Goal: Task Accomplishment & Management: Use online tool/utility

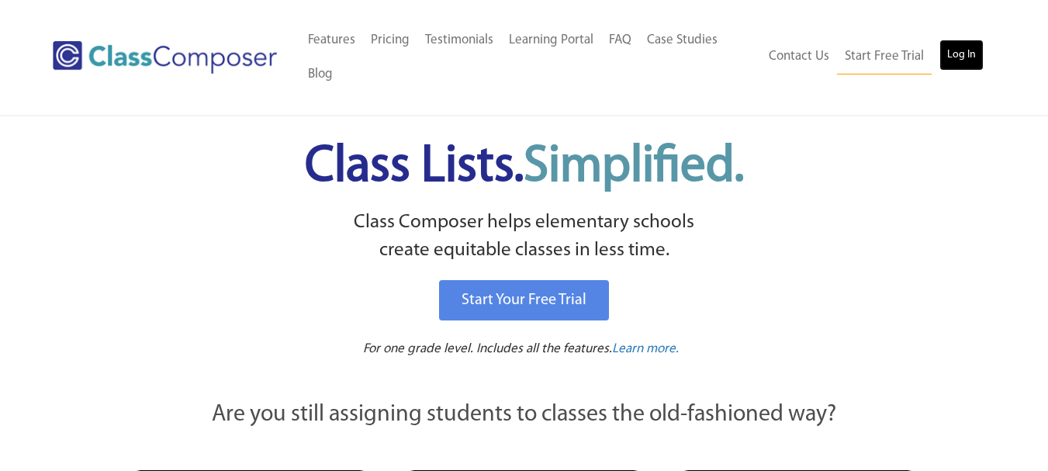
click at [982, 52] on link "Log In" at bounding box center [962, 55] width 44 height 31
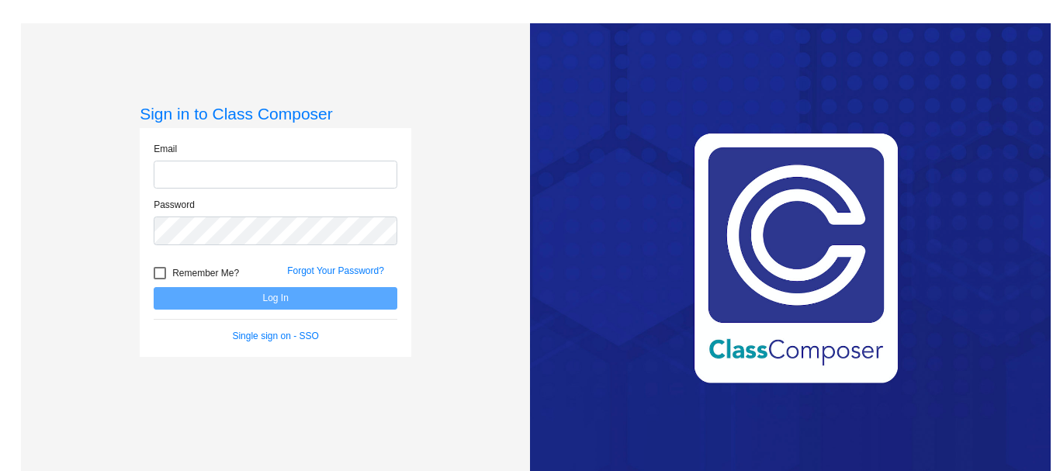
click at [358, 171] on input "email" at bounding box center [276, 175] width 244 height 29
type input "mdecraene@mantuaschools.com"
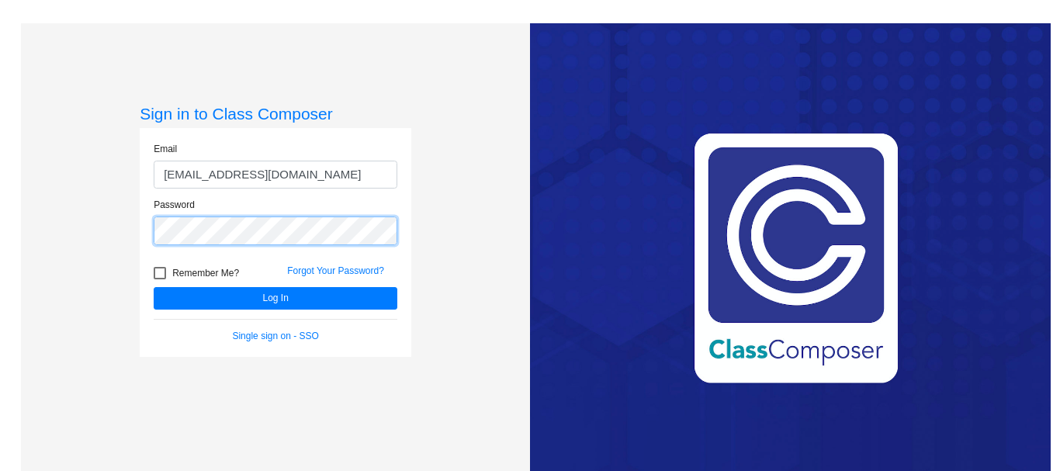
click at [154, 287] on button "Log In" at bounding box center [276, 298] width 244 height 23
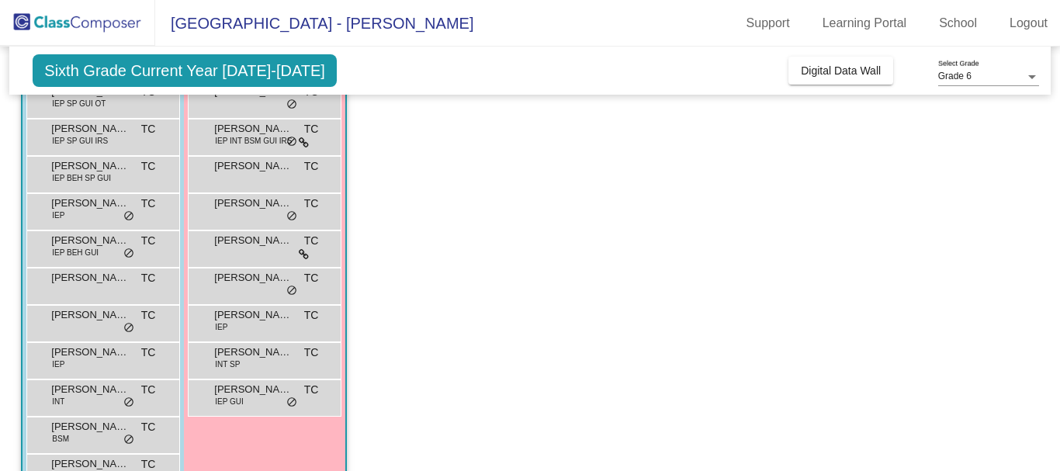
scroll to position [807, 0]
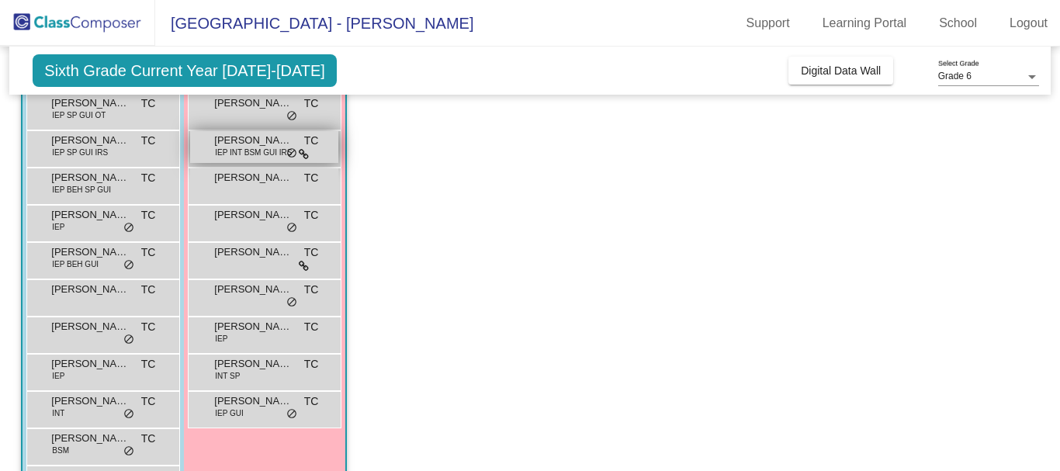
click at [255, 133] on span "Brielle Elliot" at bounding box center [253, 141] width 78 height 16
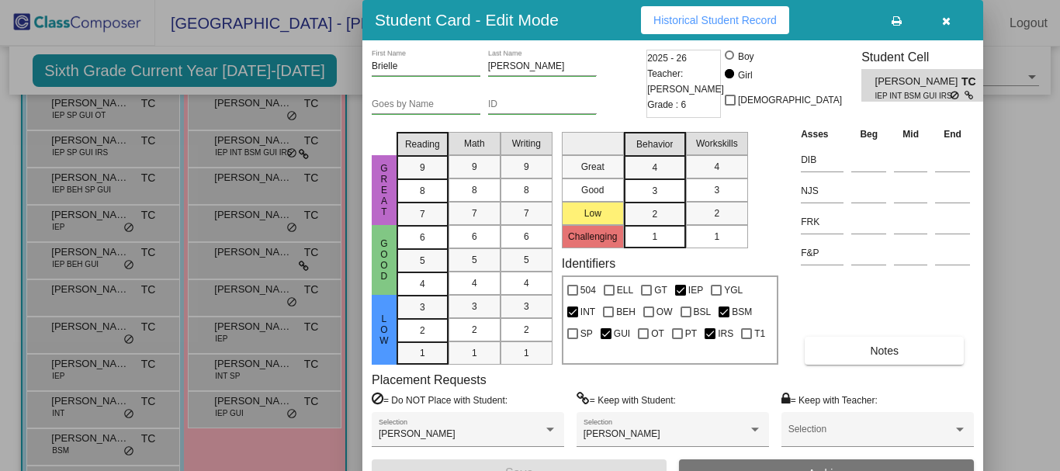
drag, startPoint x: 1054, startPoint y: 365, endPoint x: 1059, endPoint y: 427, distance: 61.5
click at [1059, 427] on div at bounding box center [530, 235] width 1060 height 471
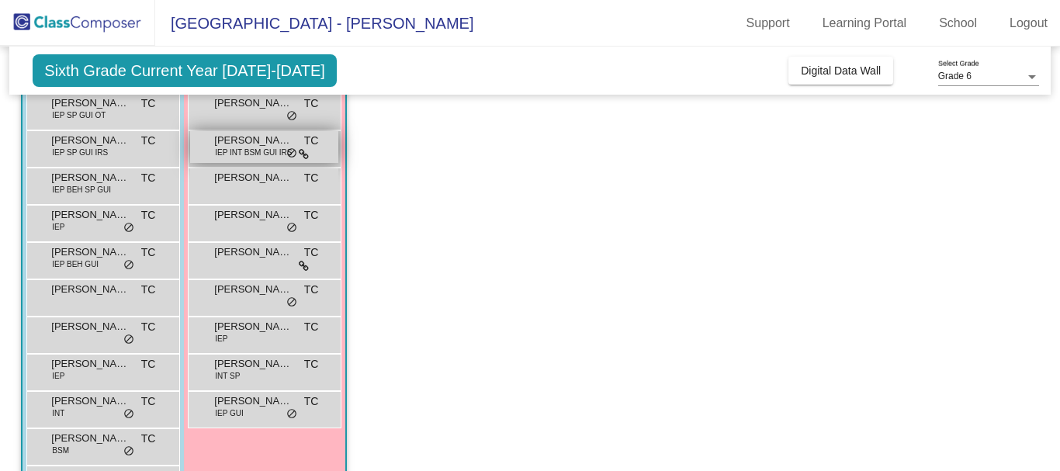
click at [264, 147] on span "IEP INT BSM GUI IRS" at bounding box center [253, 153] width 77 height 12
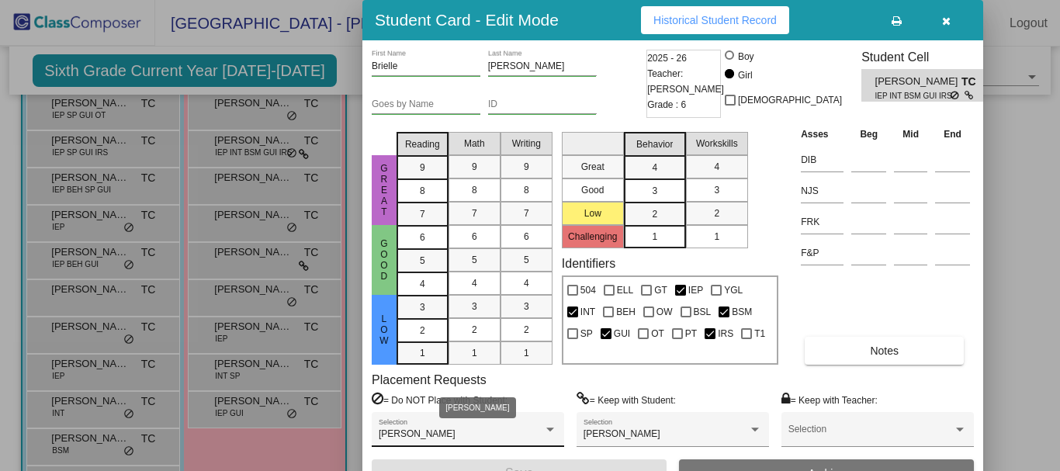
click at [552, 434] on div at bounding box center [550, 429] width 14 height 11
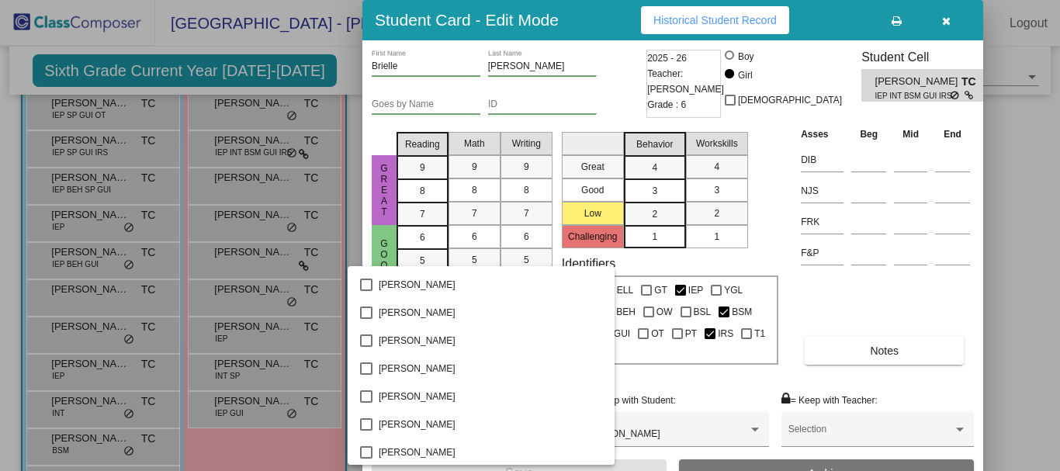
scroll to position [3120, 0]
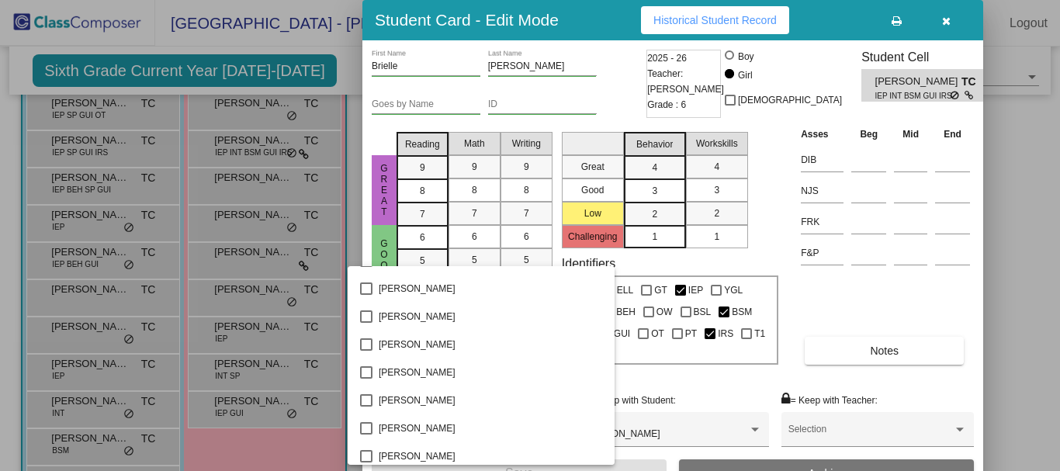
click at [947, 21] on div at bounding box center [530, 235] width 1060 height 471
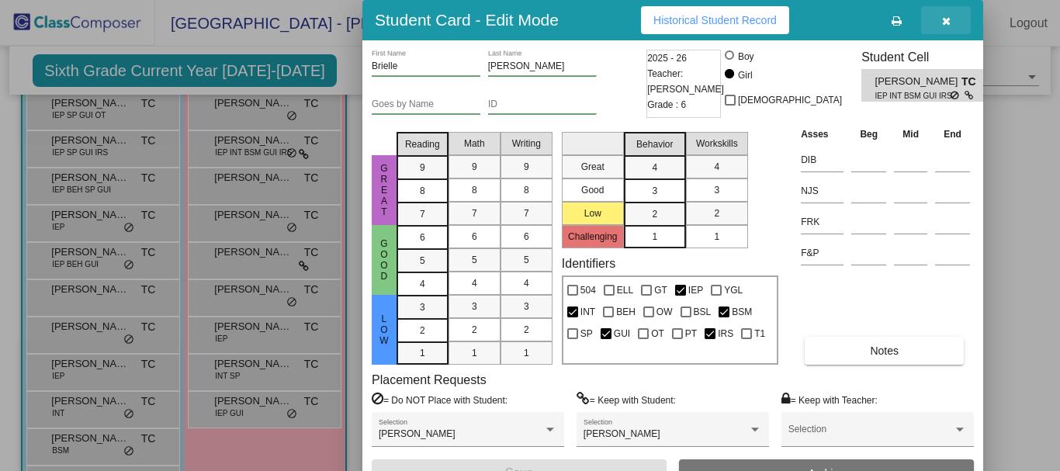
click at [947, 23] on icon "button" at bounding box center [946, 21] width 9 height 11
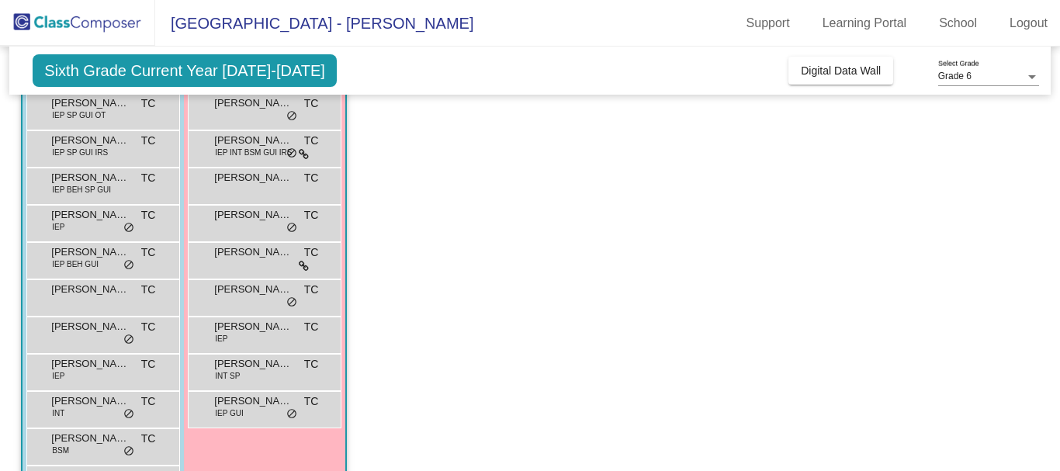
click at [485, 289] on app-classroom "Class 4 picture_as_pdf Michelle DeCraene Add Student First Name Last Name Stude…" at bounding box center [529, 241] width 1017 height 573
click at [290, 416] on span "do_not_disturb_alt" at bounding box center [291, 414] width 11 height 12
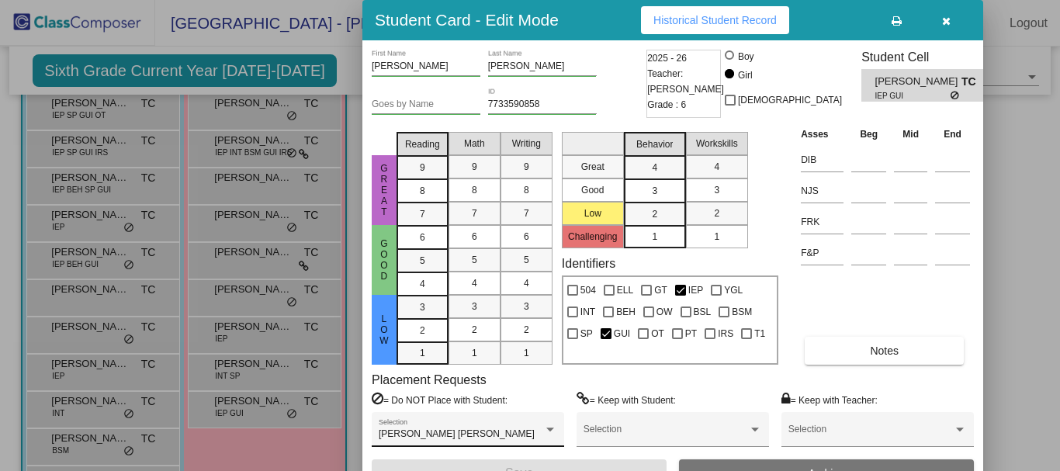
click at [505, 425] on div "Jackson Turner Selection" at bounding box center [468, 433] width 178 height 28
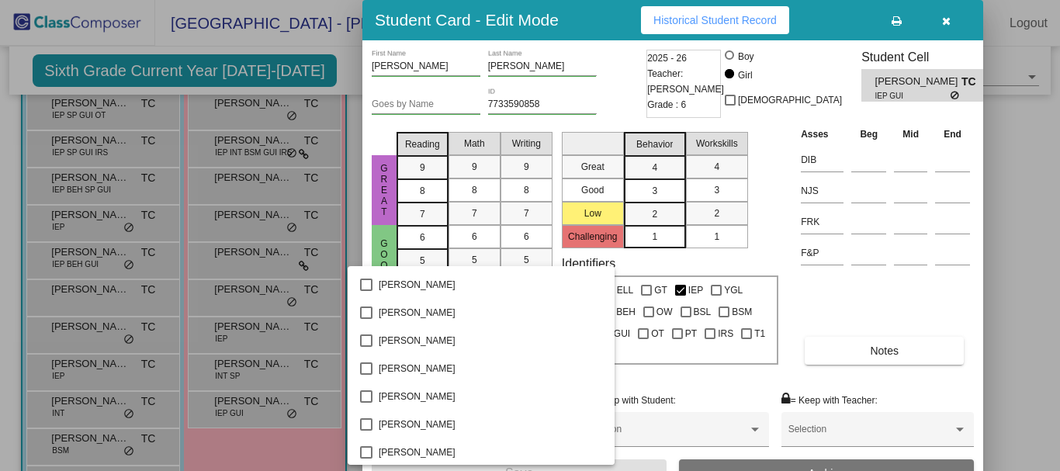
scroll to position [483, 0]
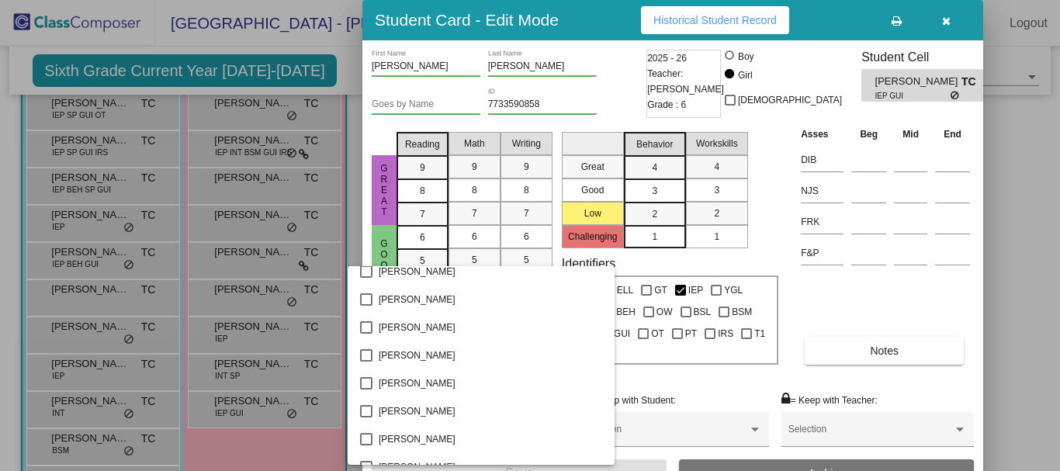
click at [947, 16] on div at bounding box center [530, 235] width 1060 height 471
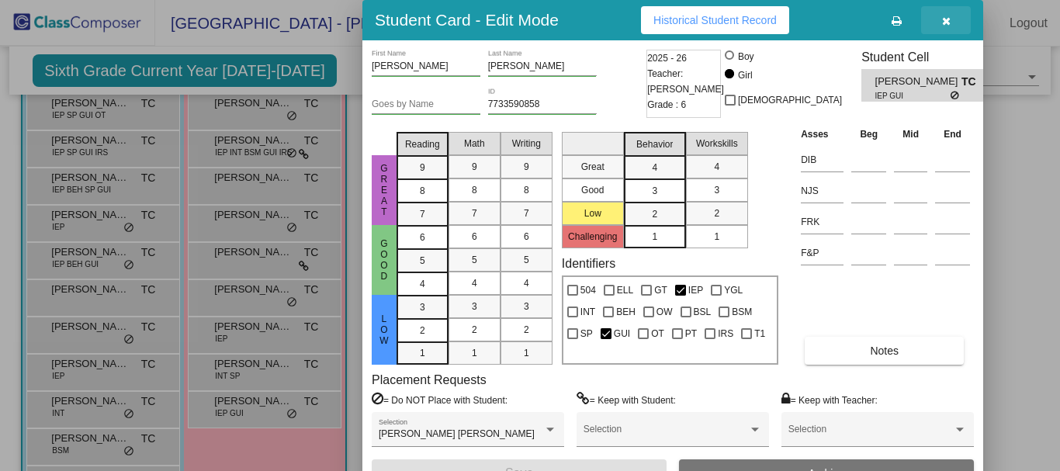
click at [946, 19] on icon "button" at bounding box center [946, 21] width 9 height 11
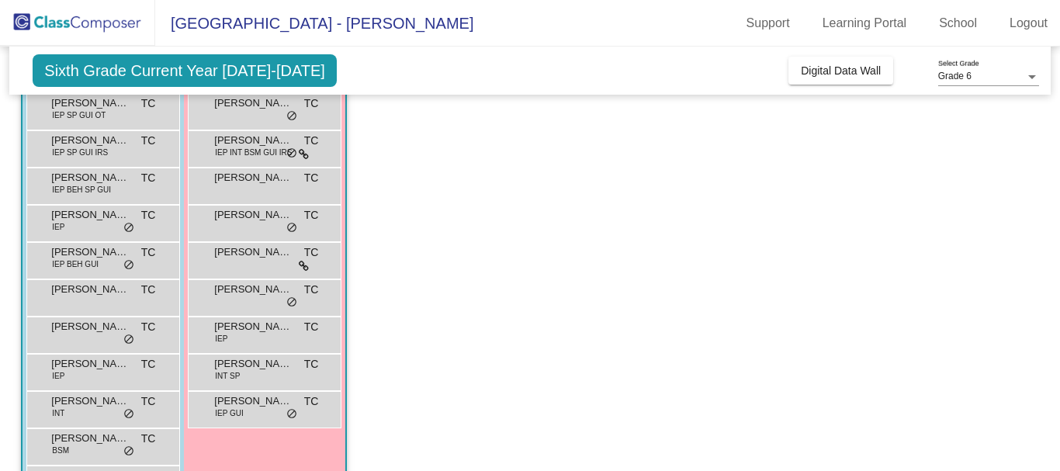
click at [812, 253] on app-classroom "Class 4 picture_as_pdf Michelle DeCraene Add Student First Name Last Name Stude…" at bounding box center [529, 241] width 1017 height 573
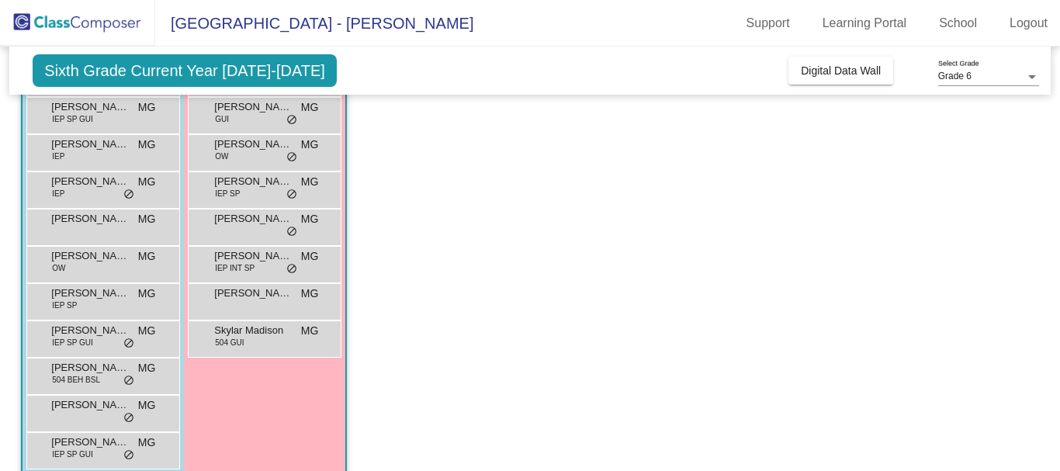
scroll to position [223, 0]
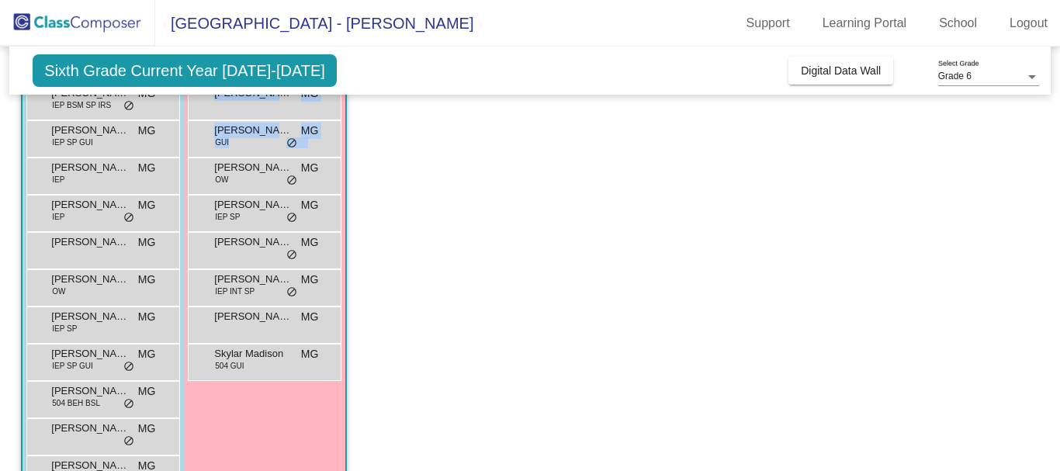
drag, startPoint x: 1051, startPoint y: 178, endPoint x: 1058, endPoint y: 115, distance: 63.9
click at [1058, 115] on mat-sidenav-content "Grade 6 Select Grade Sixth Grade Current Year 2025-2026 Add, Move, or Retain St…" at bounding box center [530, 259] width 1060 height 424
click at [1006, 200] on app-classroom "Class 3 picture_as_pdf Michelle DeCraene Add Student First Name Last Name Stude…" at bounding box center [529, 231] width 1017 height 573
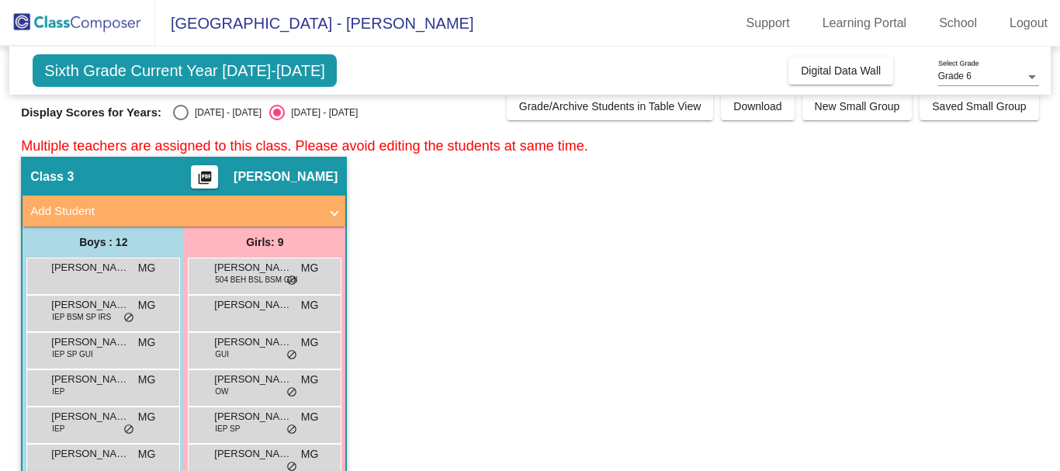
scroll to position [0, 0]
